Goal: Task Accomplishment & Management: Complete application form

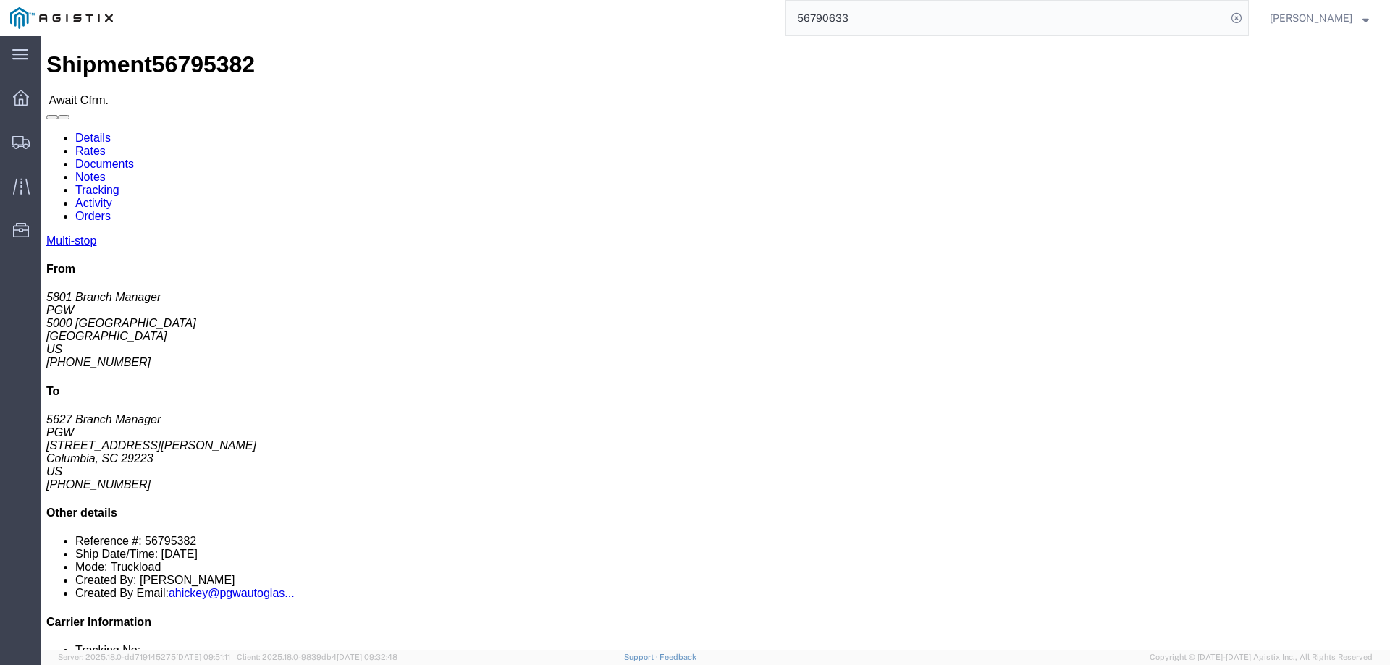
click link "Confirm"
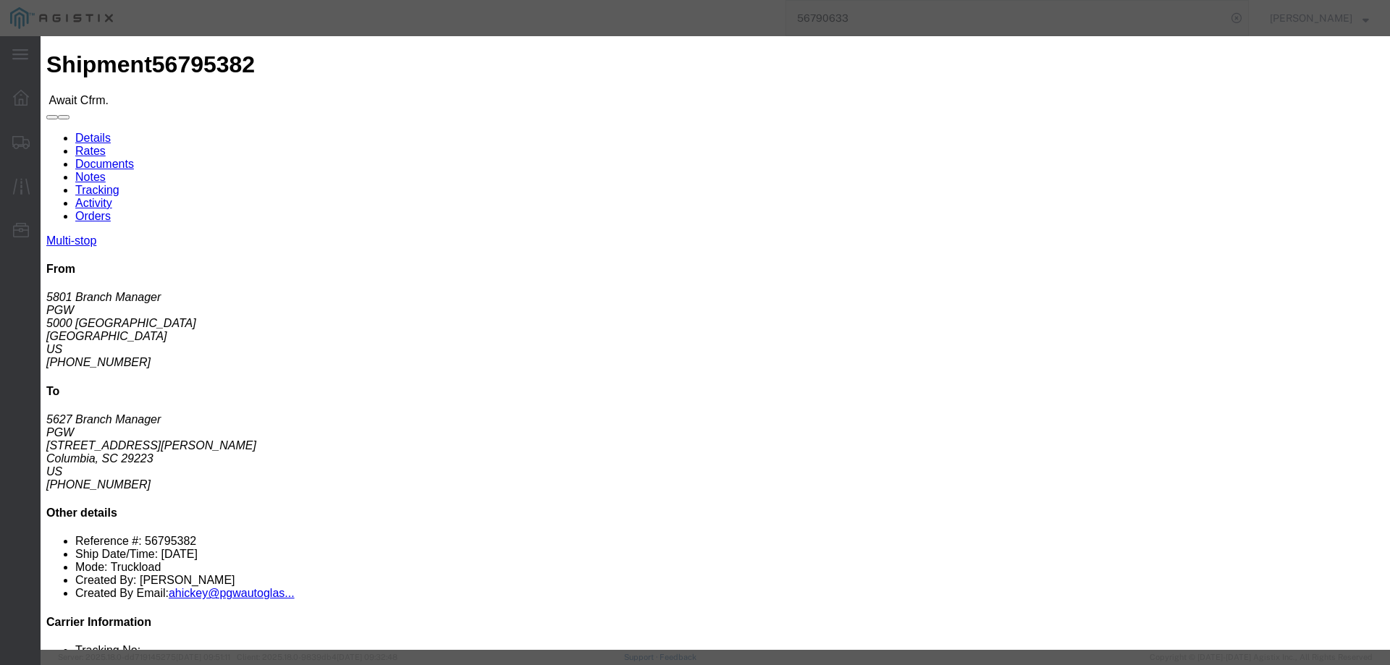
click input "checkbox"
checkbox input "true"
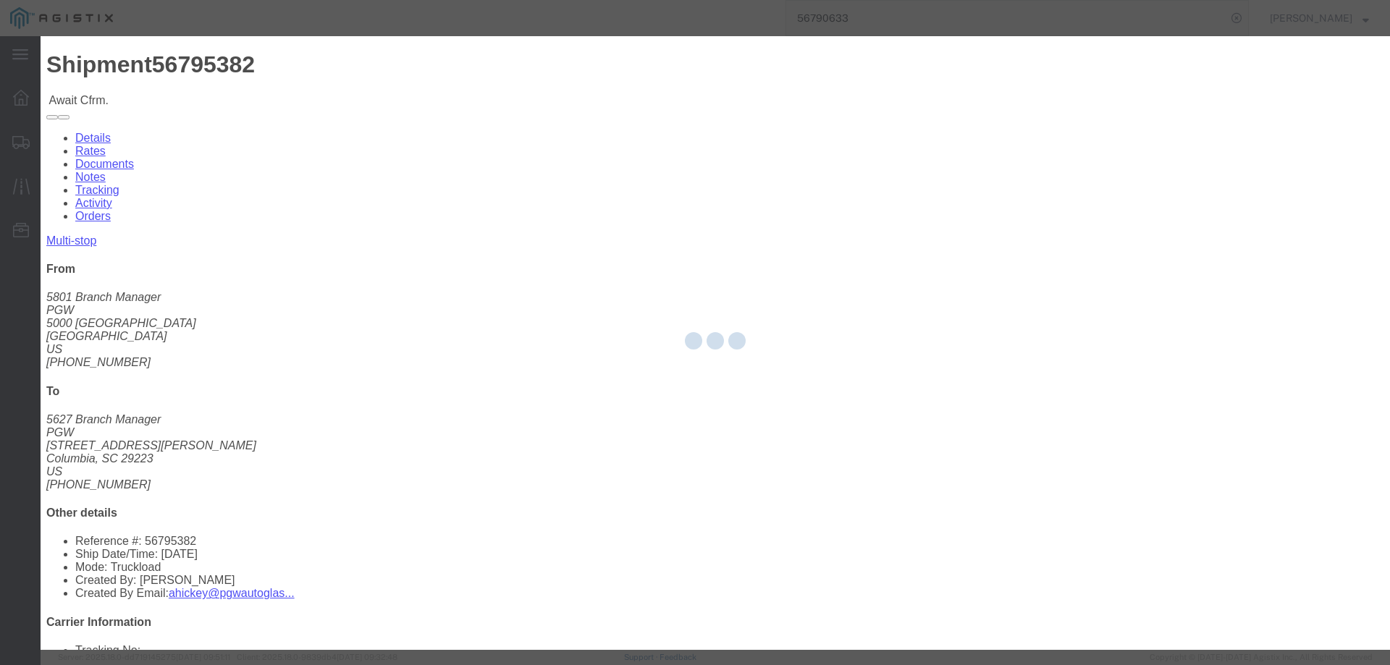
type input "[PERSON_NAME]"
type input "3204977237"
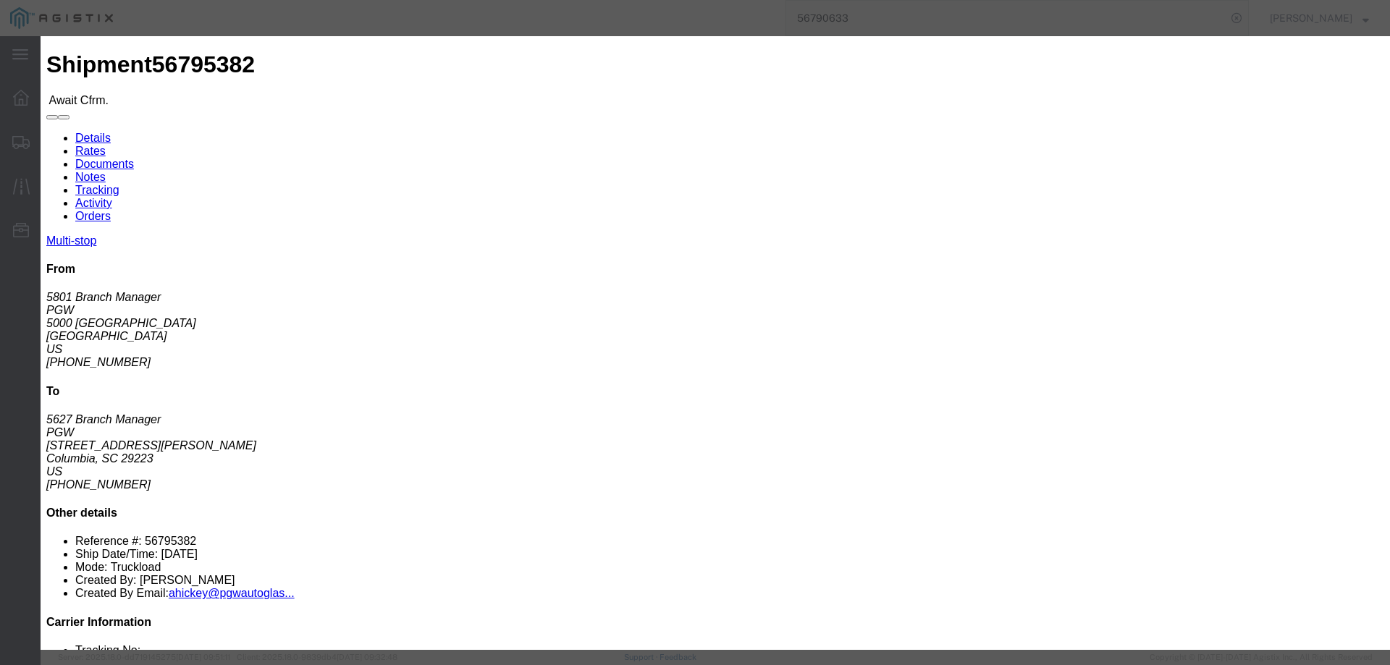
click input "text"
type input "56795382"
click button "Submit"
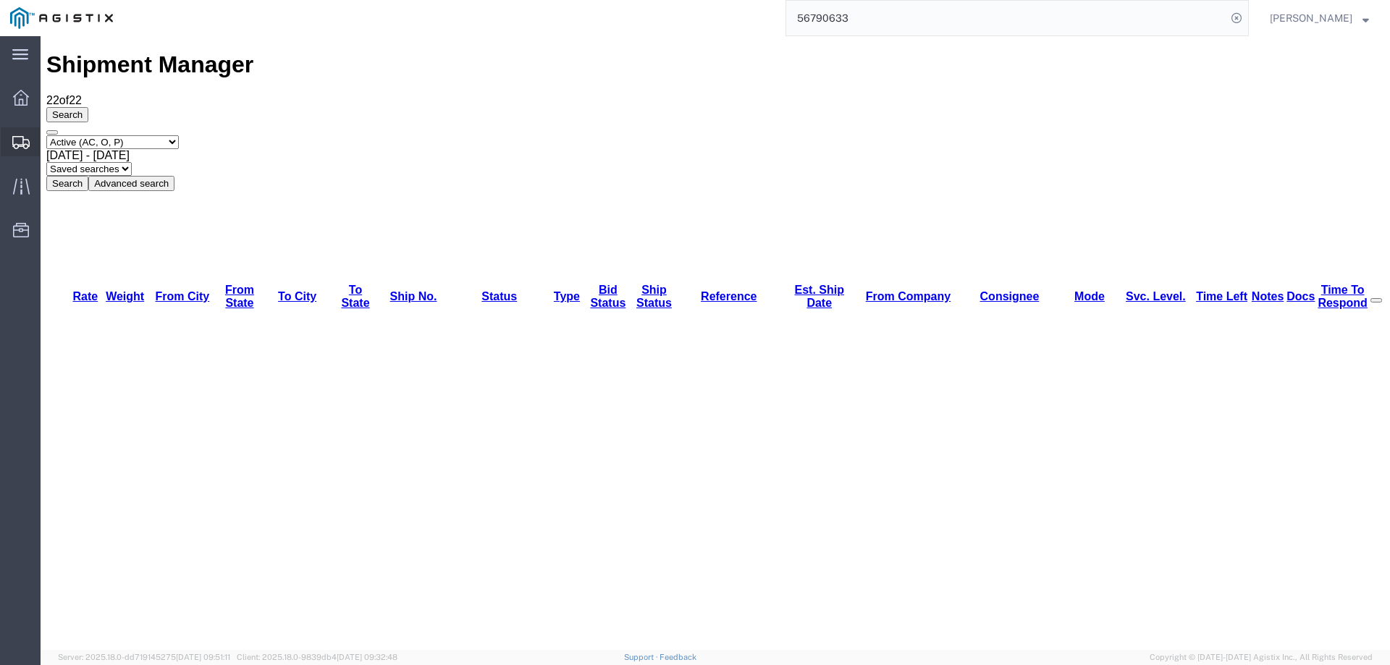
click at [18, 139] on icon at bounding box center [20, 142] width 17 height 13
click at [16, 137] on icon at bounding box center [21, 142] width 17 height 13
click at [16, 142] on icon at bounding box center [21, 142] width 17 height 13
drag, startPoint x: 19, startPoint y: 136, endPoint x: 29, endPoint y: 137, distance: 10.2
click at [19, 136] on icon at bounding box center [21, 142] width 17 height 13
